Goal: Task Accomplishment & Management: Use online tool/utility

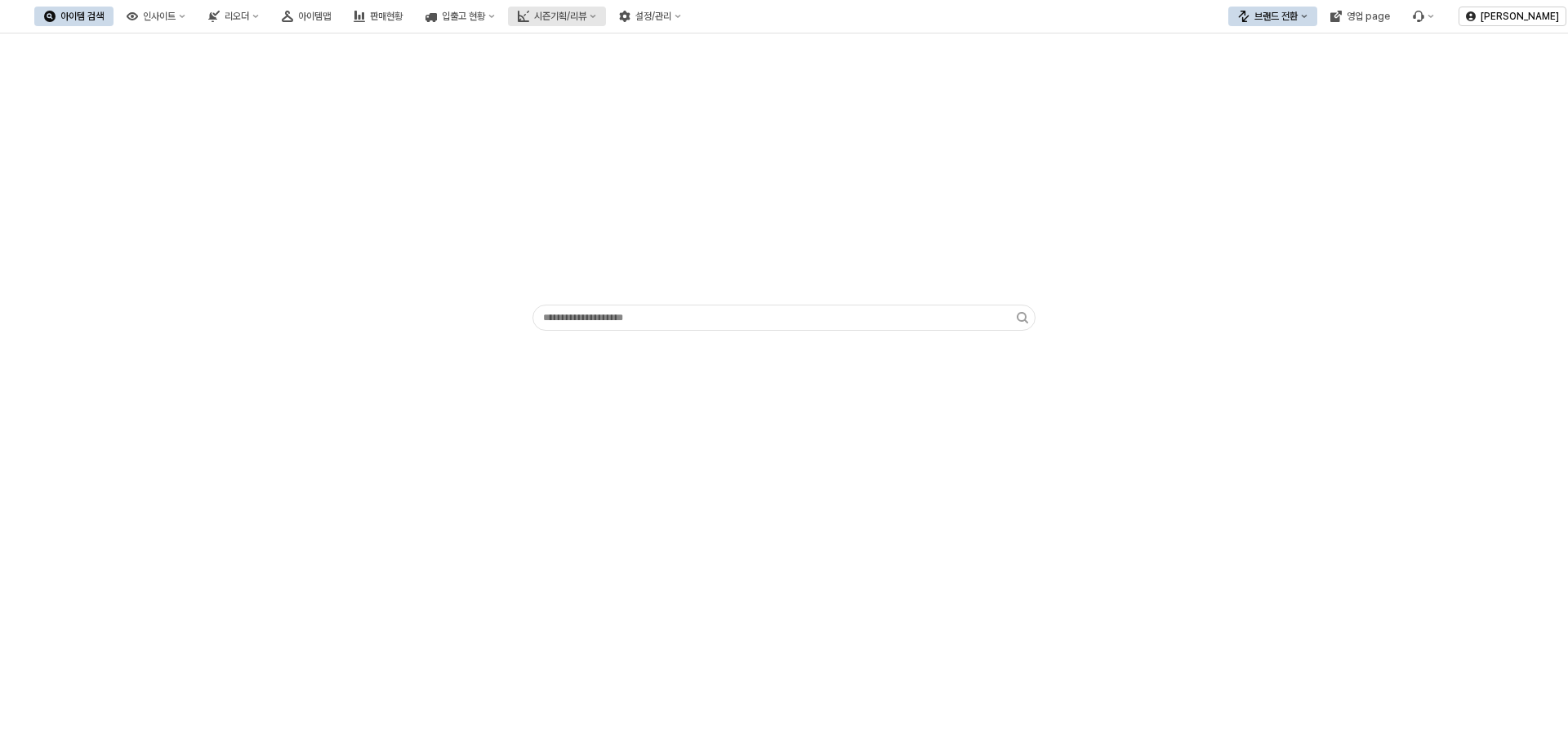
click at [586, 20] on div "시즌기획/리뷰" at bounding box center [560, 17] width 52 height 12
click at [485, 21] on div "입출고 현황" at bounding box center [464, 17] width 44 height 12
drag, startPoint x: 1289, startPoint y: 393, endPoint x: 1269, endPoint y: 372, distance: 29.0
click at [1286, 382] on div "App Frame" at bounding box center [784, 388] width 1568 height 710
click at [606, 16] on button "시즌기획/리뷰" at bounding box center [557, 16] width 98 height 19
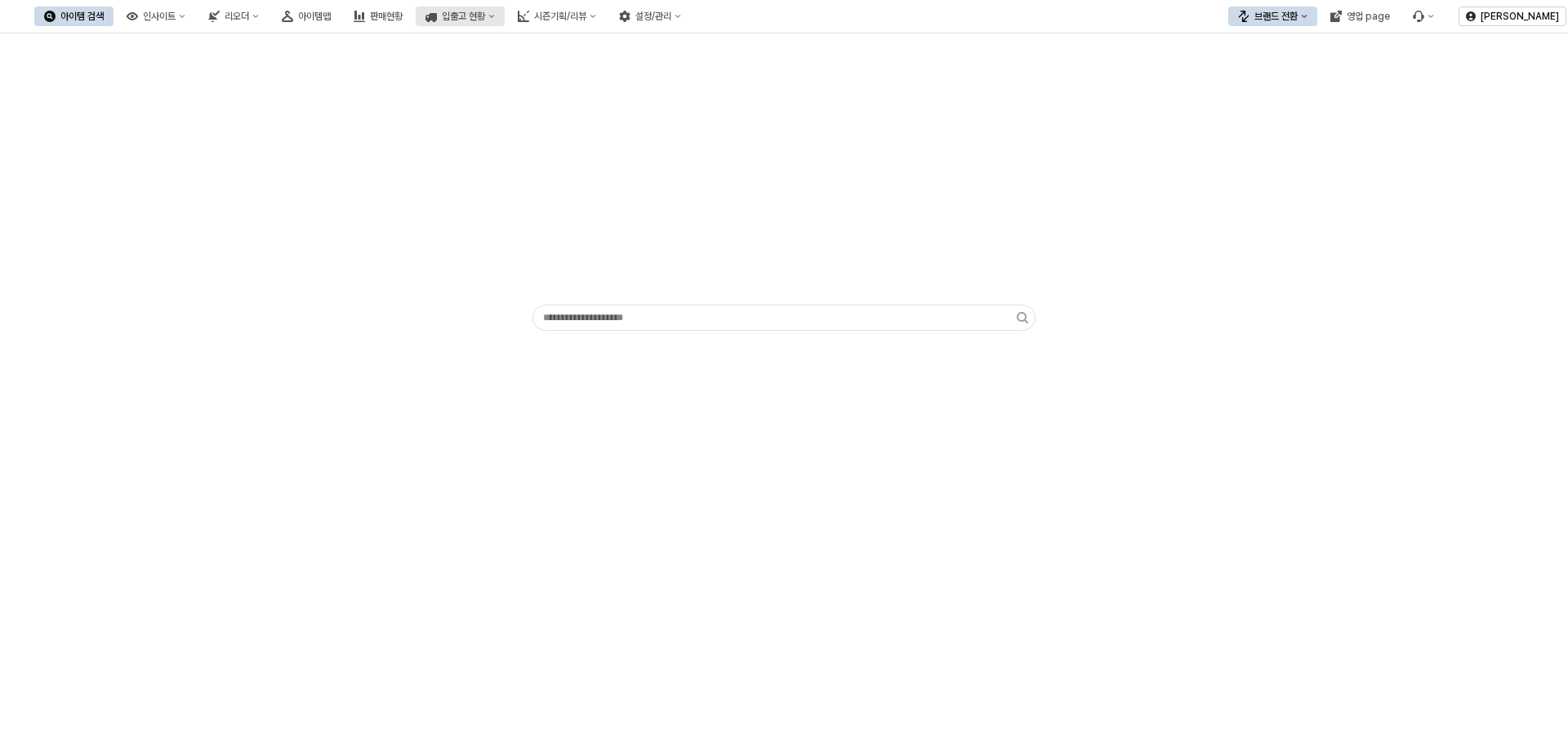
click at [485, 13] on div "입출고 현황" at bounding box center [464, 17] width 44 height 12
click at [691, 26] on div "아이템 검색 인사이트 리오더 아이템맵 판매현황 입출고 현황 시즌기획/리뷰 설정/관리" at bounding box center [362, 16] width 657 height 34
click at [586, 18] on div "시즌기획/리뷰" at bounding box center [560, 17] width 52 height 12
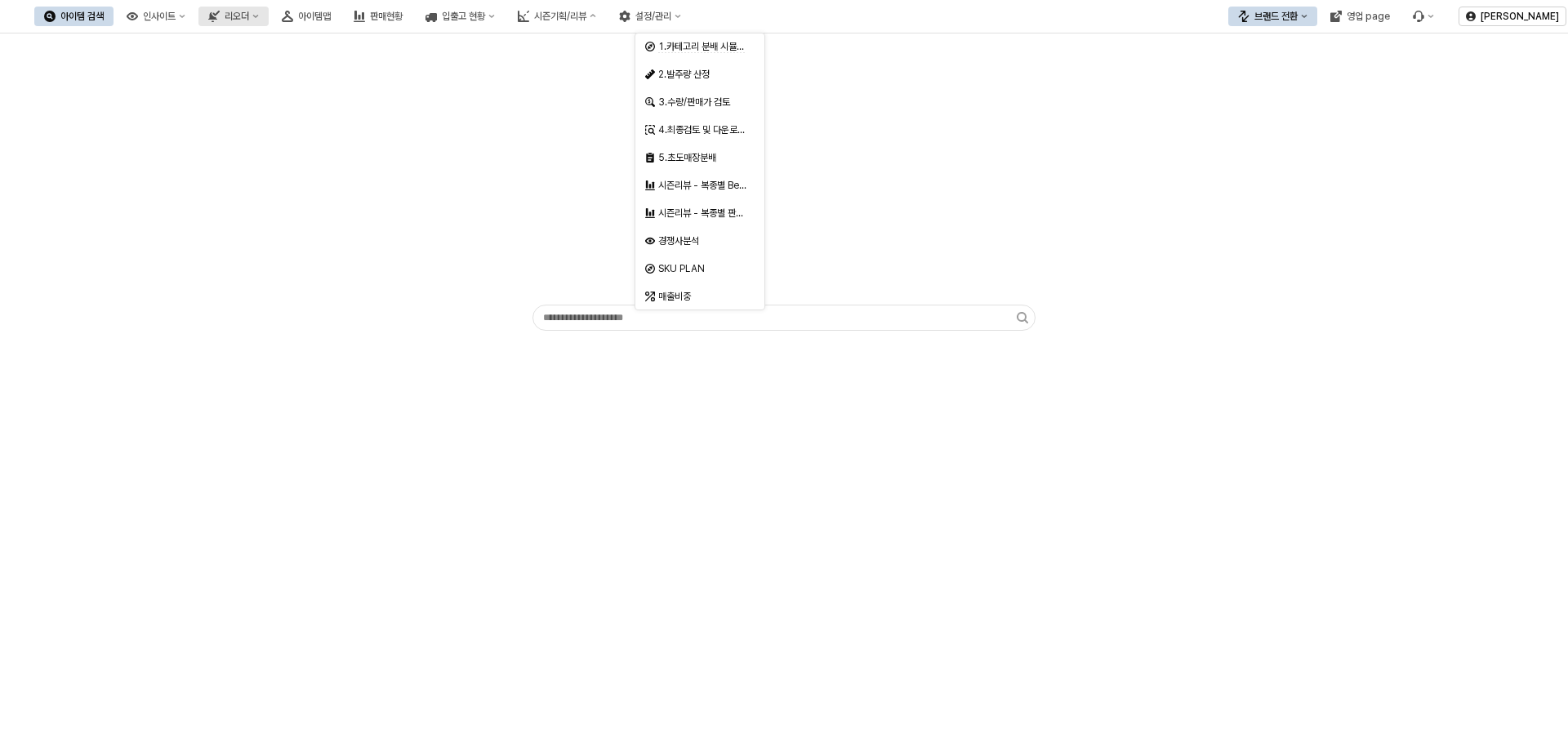
click at [249, 15] on div "리오더" at bounding box center [237, 17] width 24 height 12
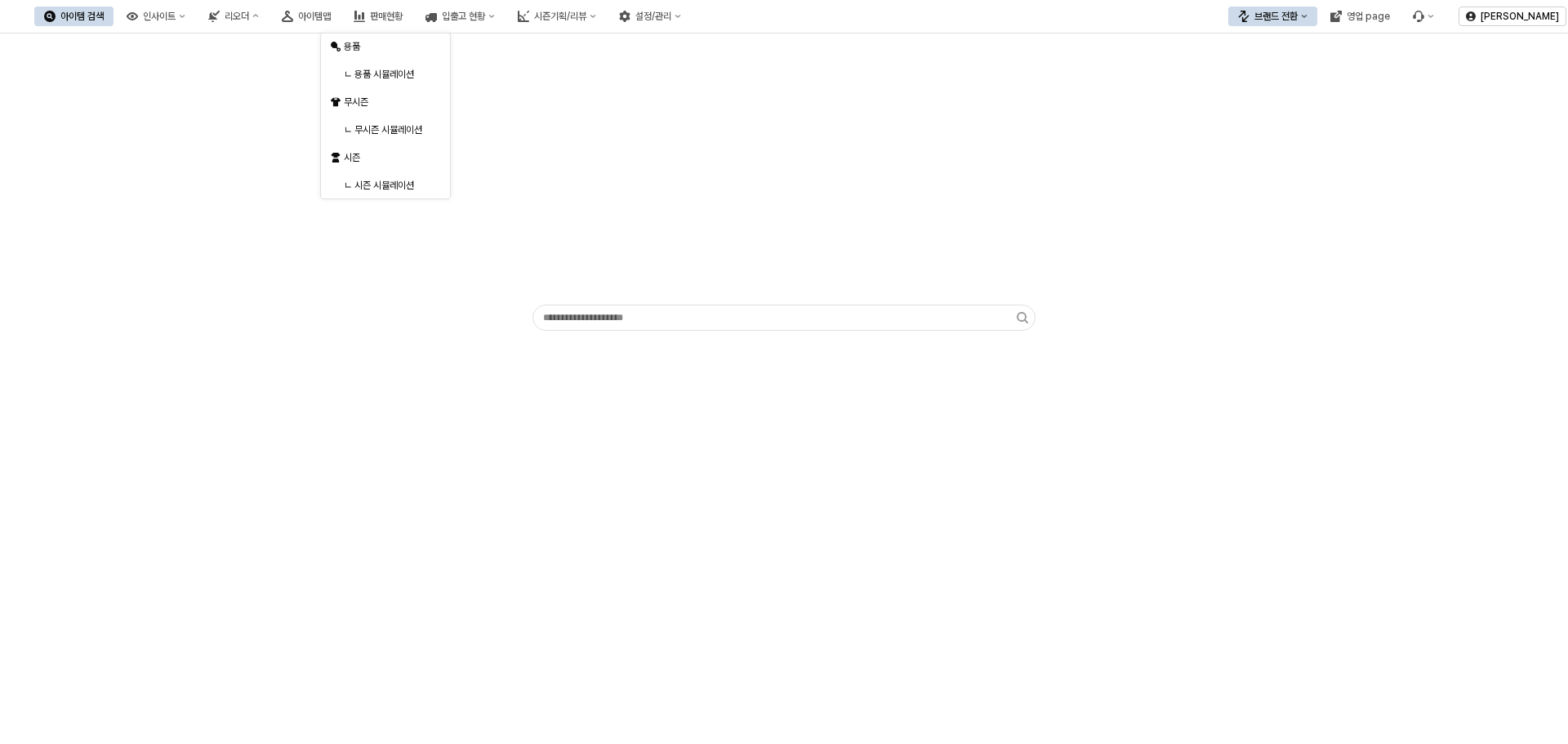
click at [393, 128] on div "ㄴ 무시즌 시뮬레이션" at bounding box center [387, 130] width 86 height 13
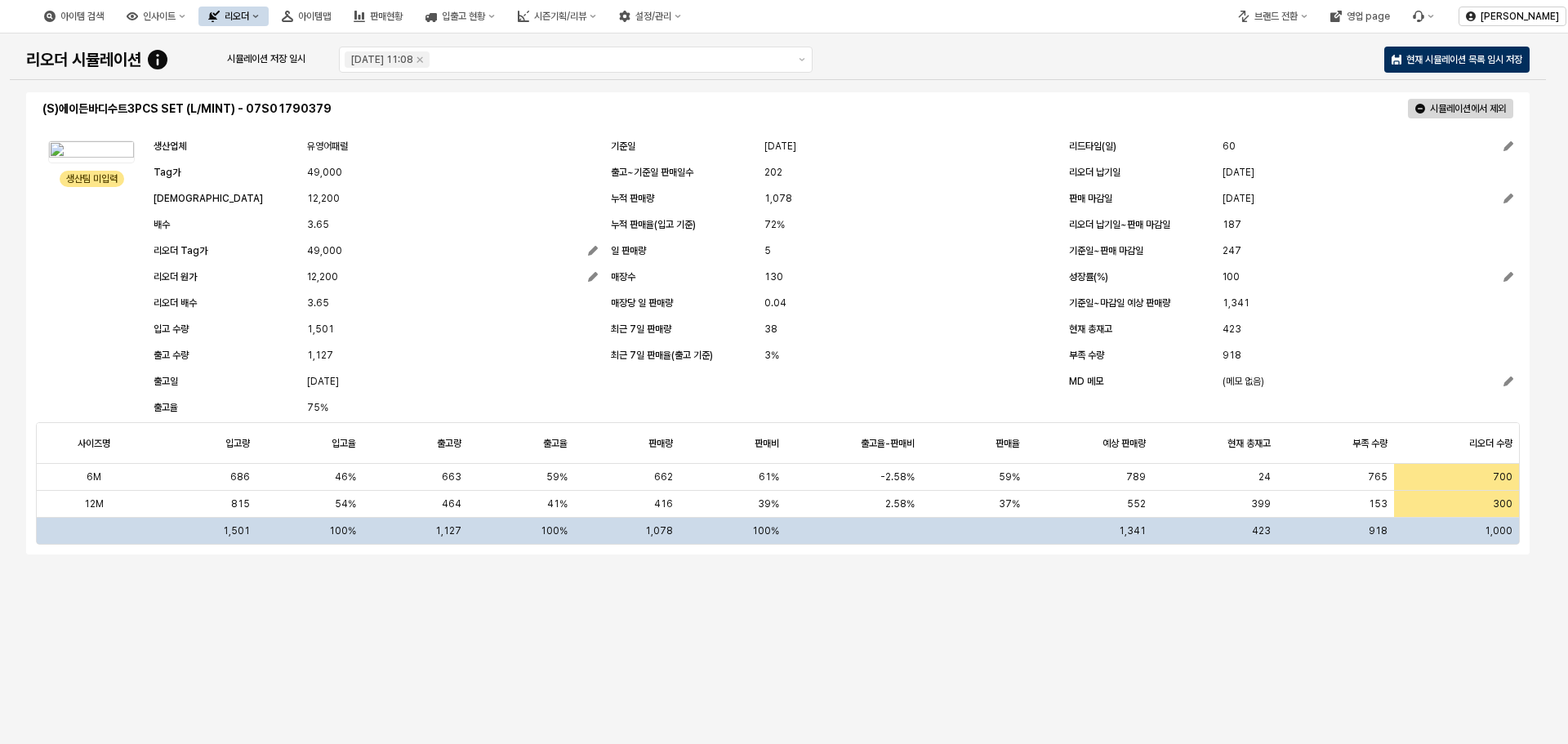
click at [1474, 62] on p "현재 시뮬레이션 목록 임시 저장" at bounding box center [1464, 60] width 116 height 13
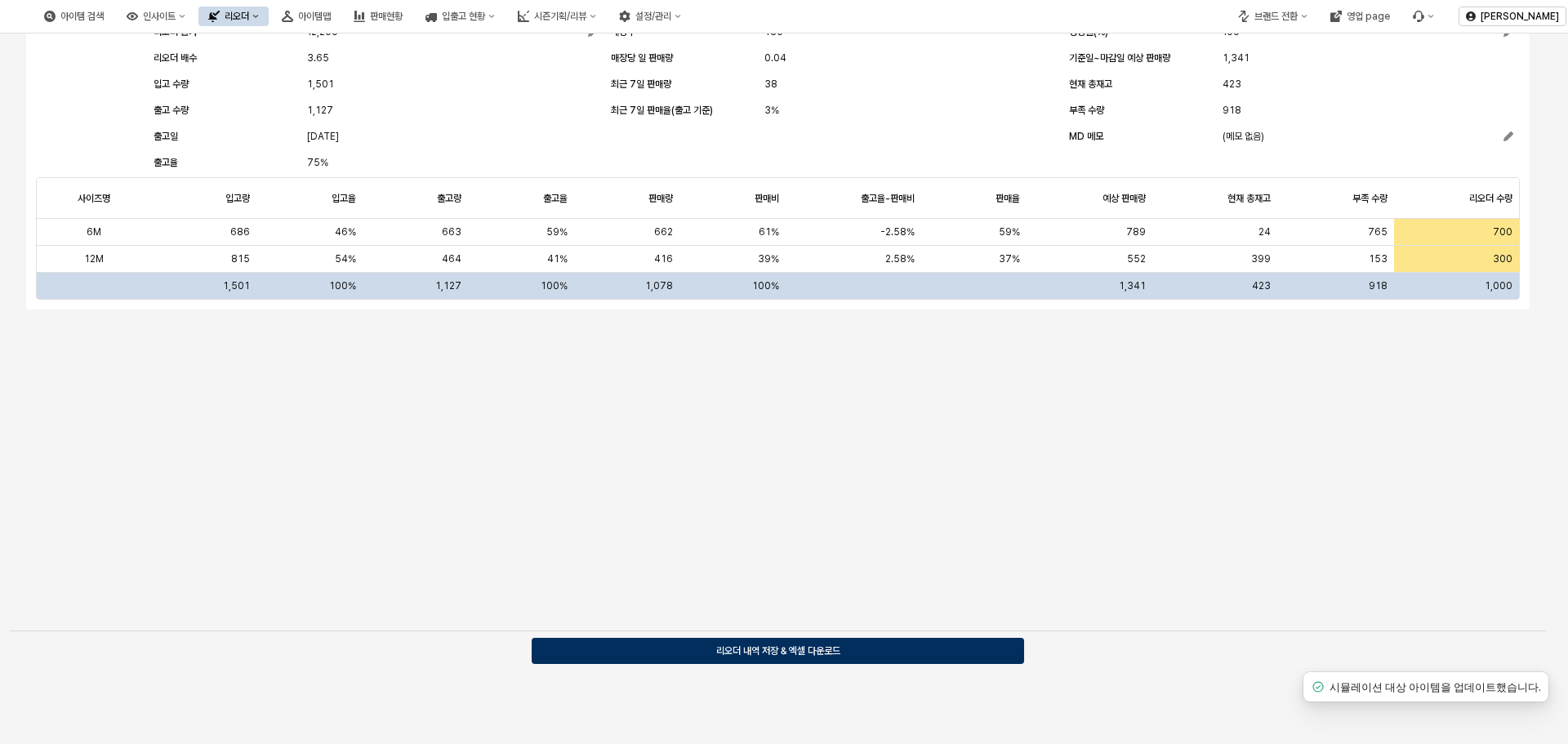
scroll to position [247, 0]
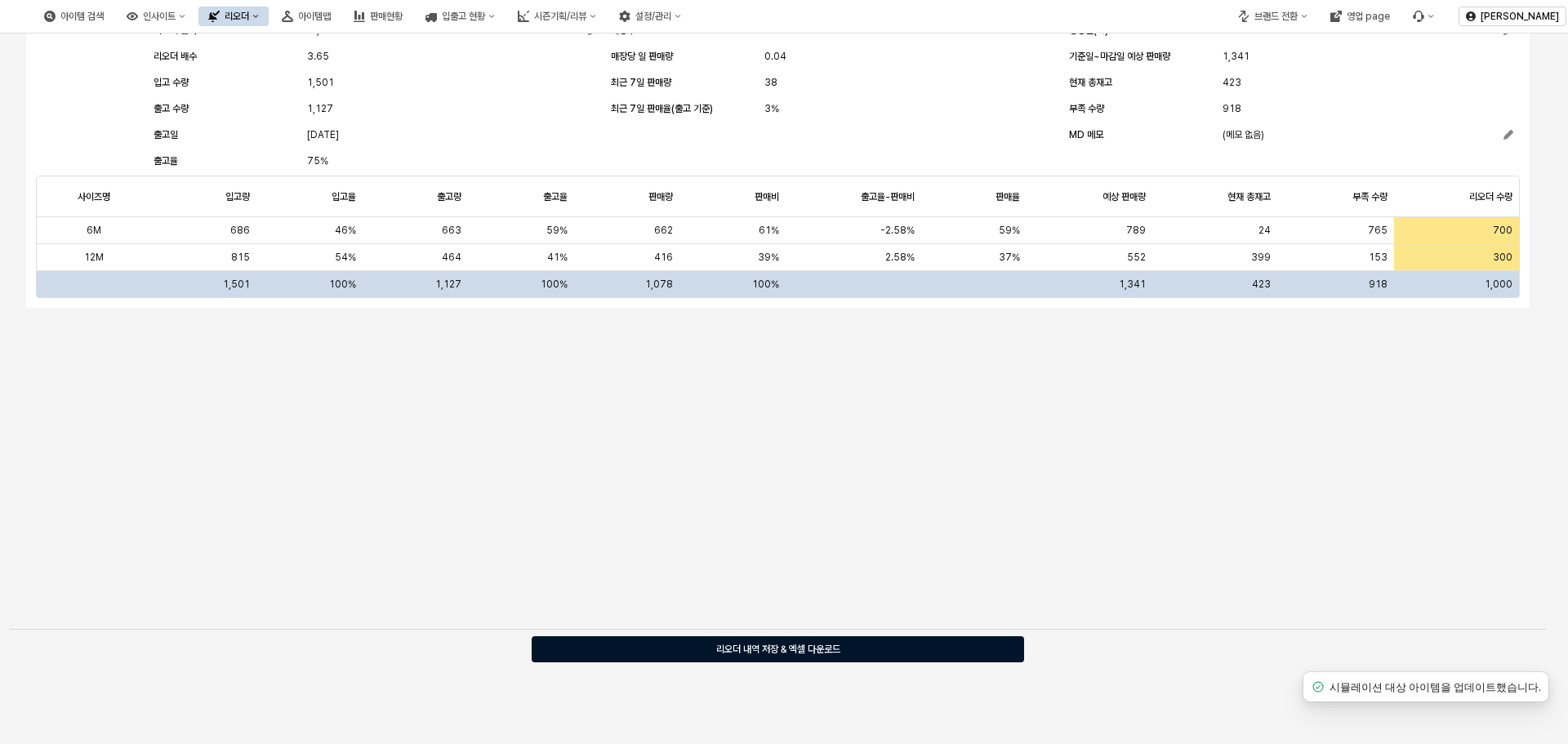
click at [793, 643] on p "리오더 내역 저장 & 엑셀 다운로드" at bounding box center [779, 649] width 124 height 13
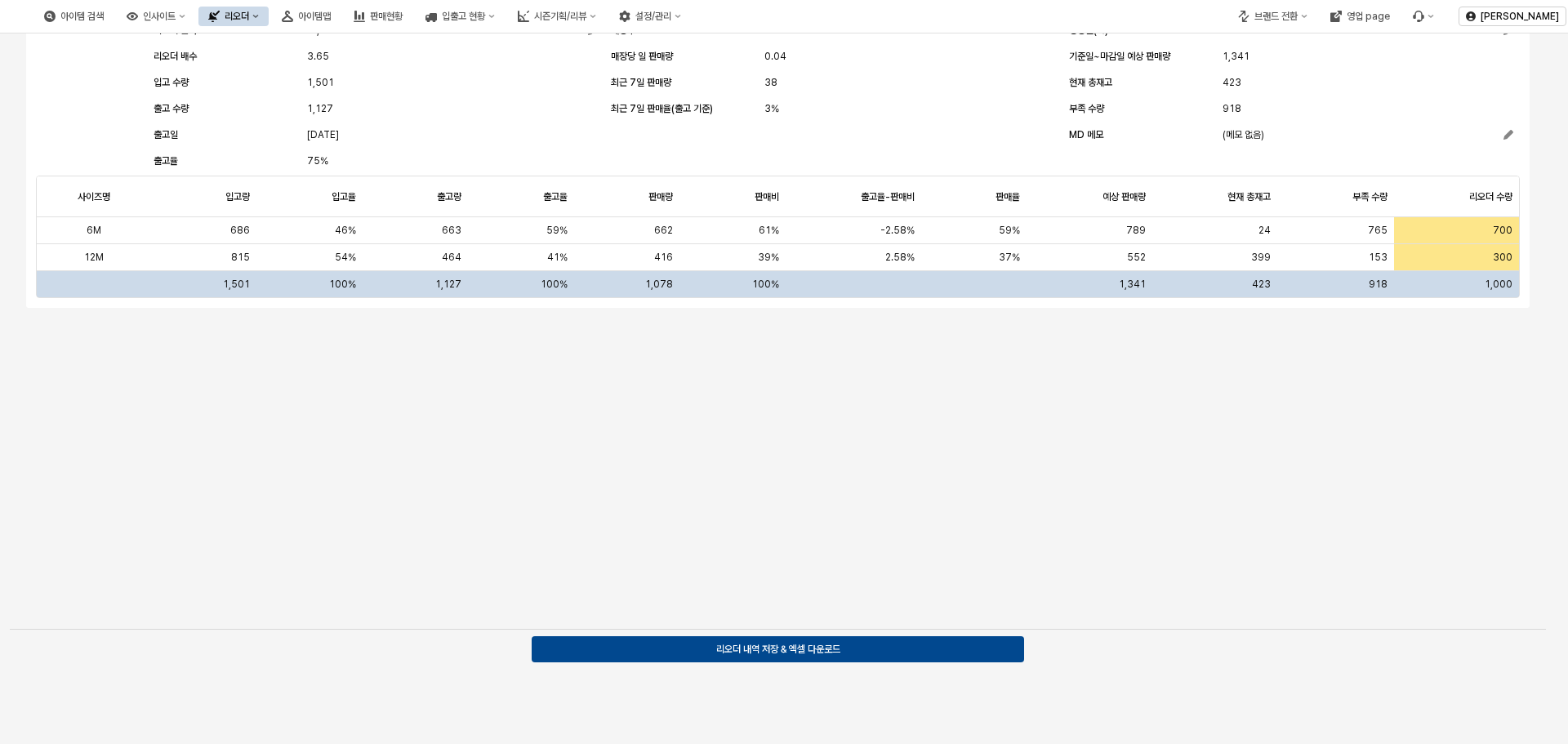
click at [1062, 493] on div "(S)에이든바디수트3PCS SET (L/MINT) - 07S01790379 시뮬레이션에서 제외 생산팀 미입력 생산팀 미입력 생산업체 유영어패럴…" at bounding box center [778, 231] width 1517 height 778
click at [1090, 361] on div "(S)에이든바디수트3PCS SET (L/MINT) - 07S01790379 시뮬레이션에서 제외 생산팀 미입력 생산팀 미입력 생산업체 유영어패럴…" at bounding box center [778, 231] width 1517 height 778
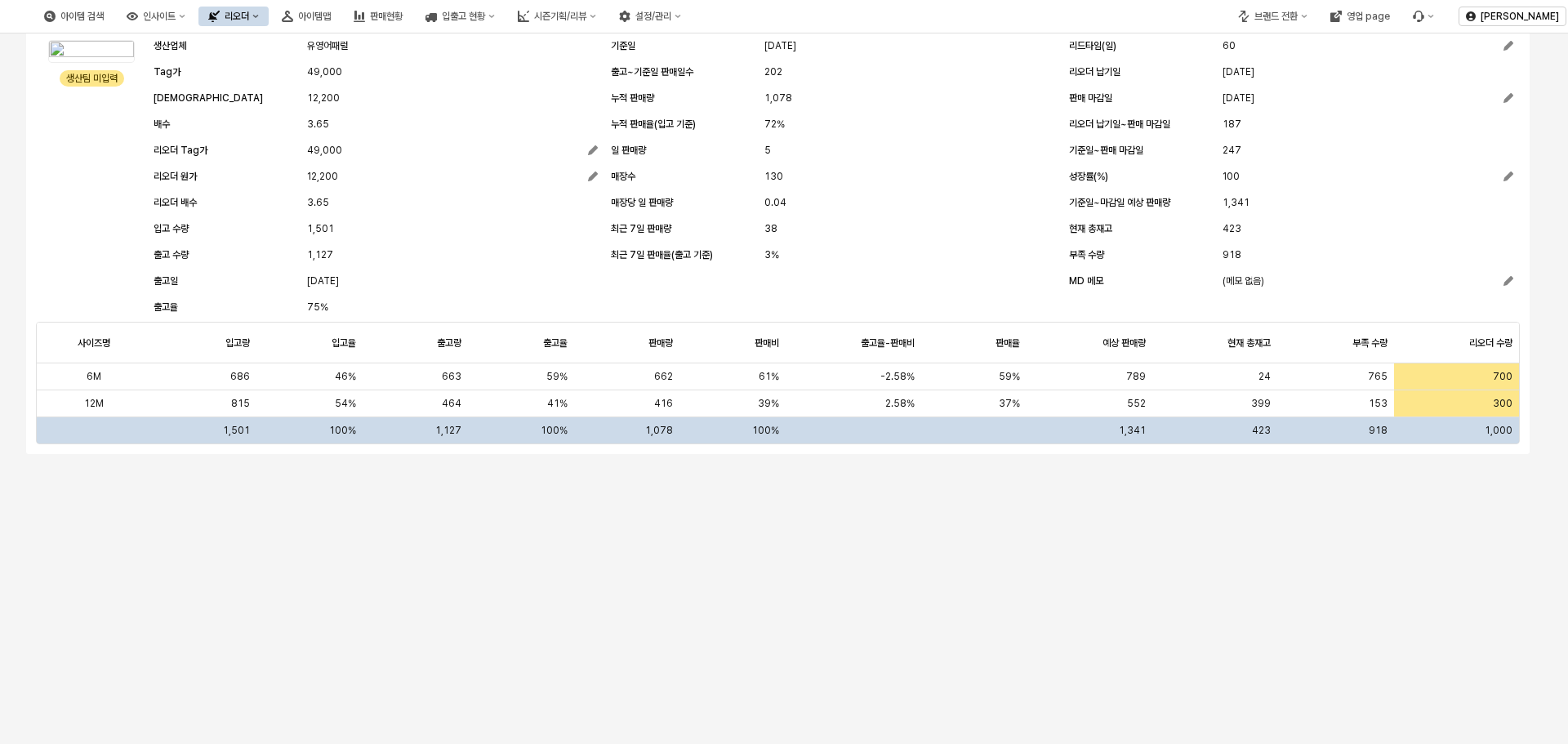
scroll to position [0, 0]
